Goal: Information Seeking & Learning: Find specific page/section

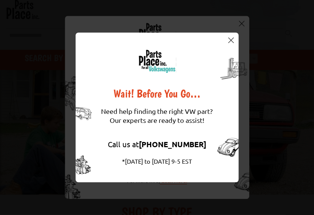
scroll to position [58, 0]
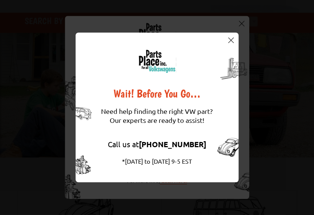
click at [229, 38] on img at bounding box center [231, 40] width 6 height 6
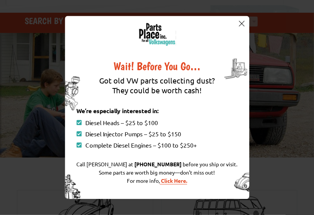
scroll to position [0, 0]
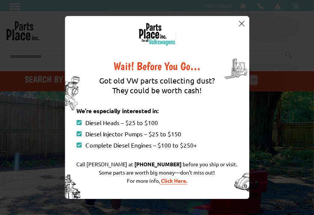
click at [242, 23] on img at bounding box center [242, 24] width 6 height 6
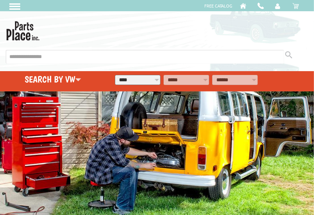
click at [65, 56] on input "text" at bounding box center [145, 57] width 278 height 14
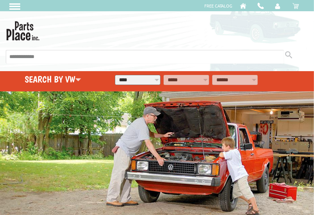
type input "**********"
click at [289, 58] on icon at bounding box center [288, 54] width 7 height 7
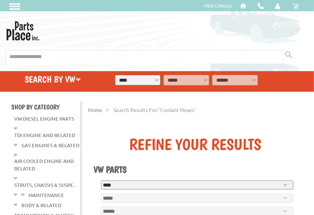
click at [19, 30] on img at bounding box center [23, 30] width 34 height 22
